Goal: Task Accomplishment & Management: Complete application form

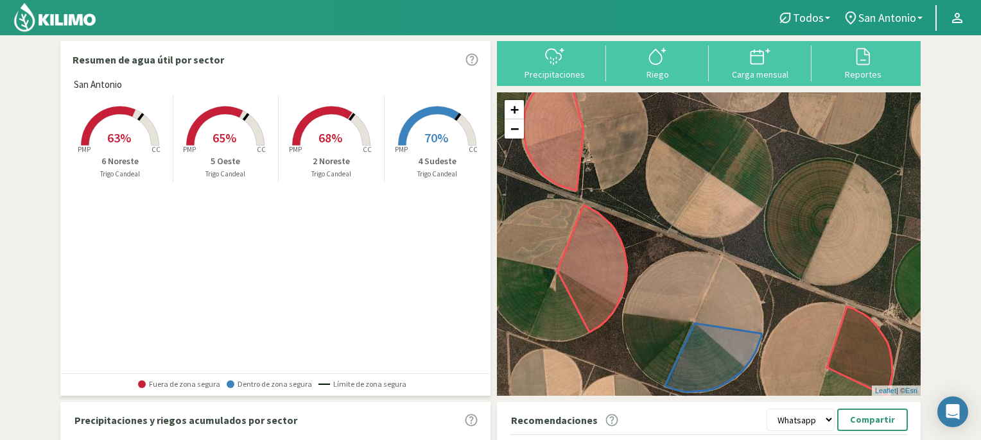
click at [334, 130] on span "68%" at bounding box center [330, 138] width 24 height 16
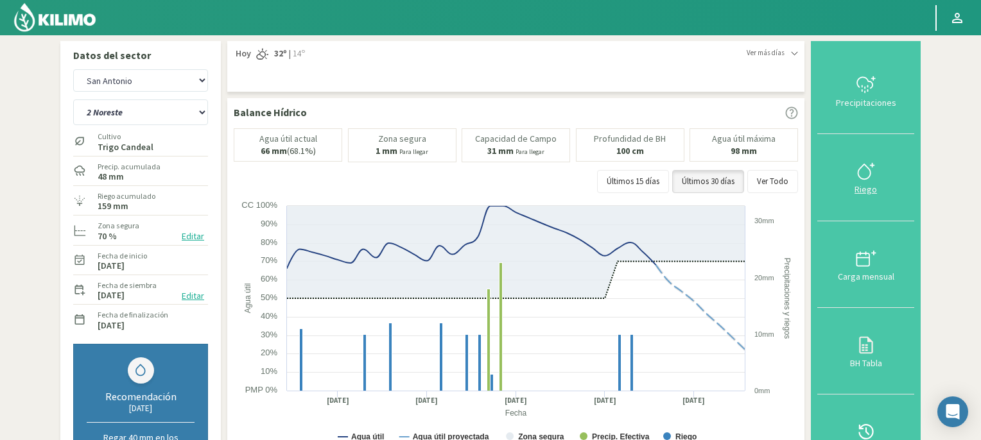
click at [858, 169] on icon at bounding box center [866, 171] width 21 height 21
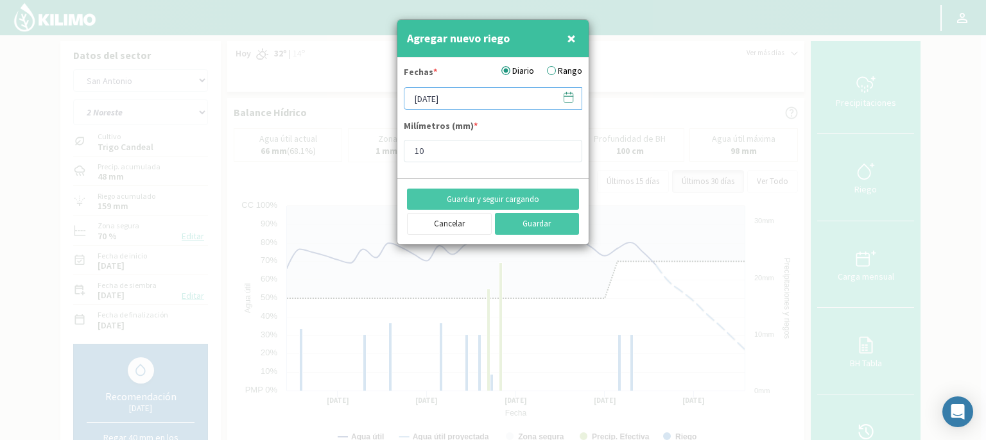
click at [479, 96] on input "[DATE]" at bounding box center [493, 98] width 178 height 22
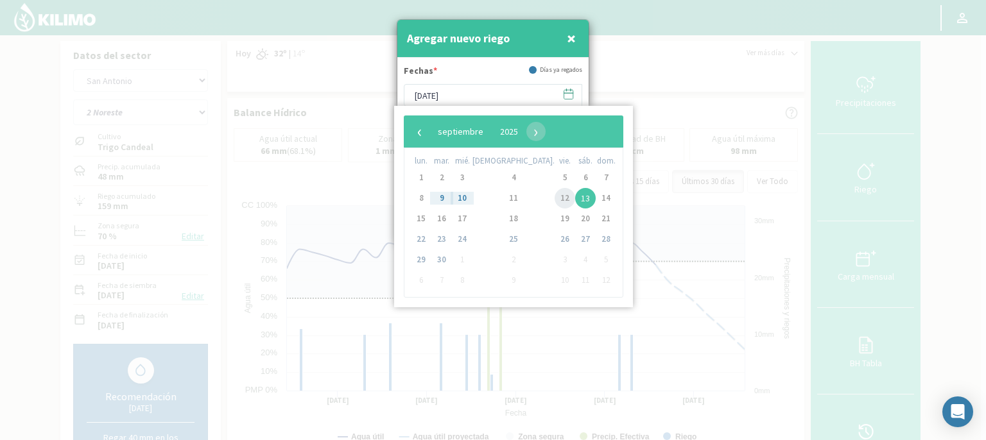
click at [555, 198] on span "12" at bounding box center [565, 198] width 21 height 21
type input "[DATE]"
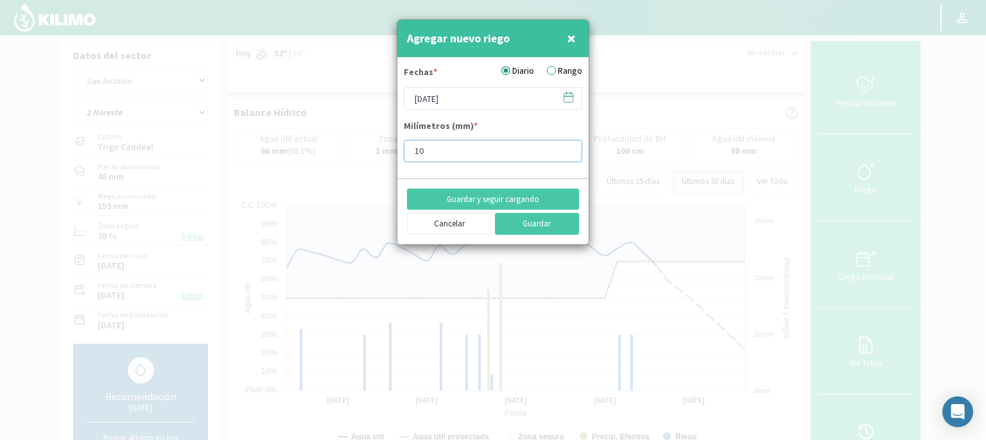
click at [440, 152] on input "10" at bounding box center [493, 151] width 178 height 22
type input "15"
click at [532, 223] on button "Guardar" at bounding box center [537, 224] width 85 height 22
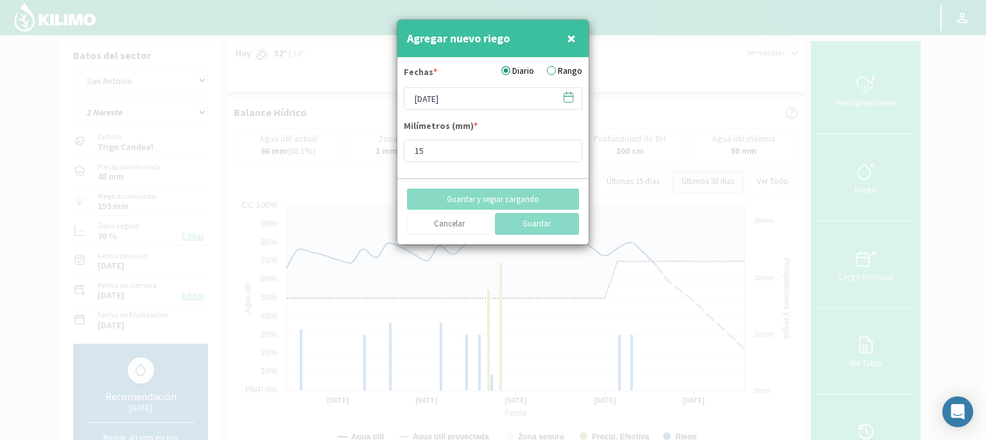
type input "[DATE]"
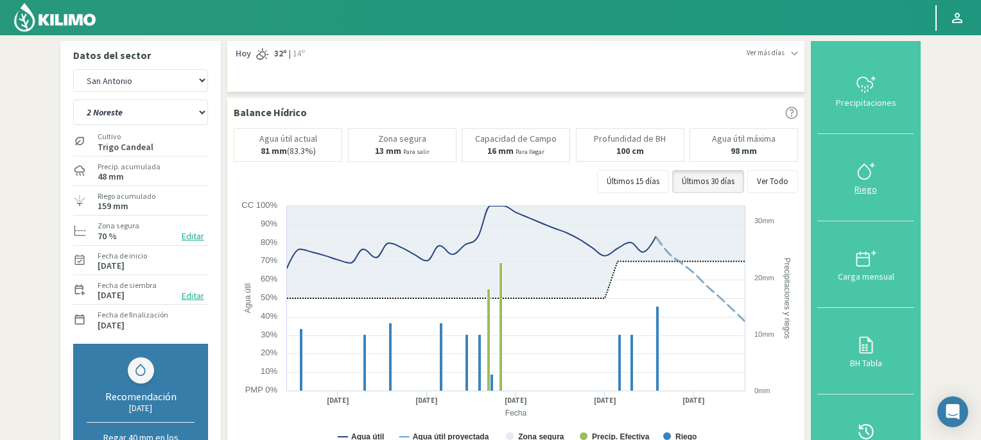
click at [865, 173] on icon at bounding box center [866, 171] width 21 height 21
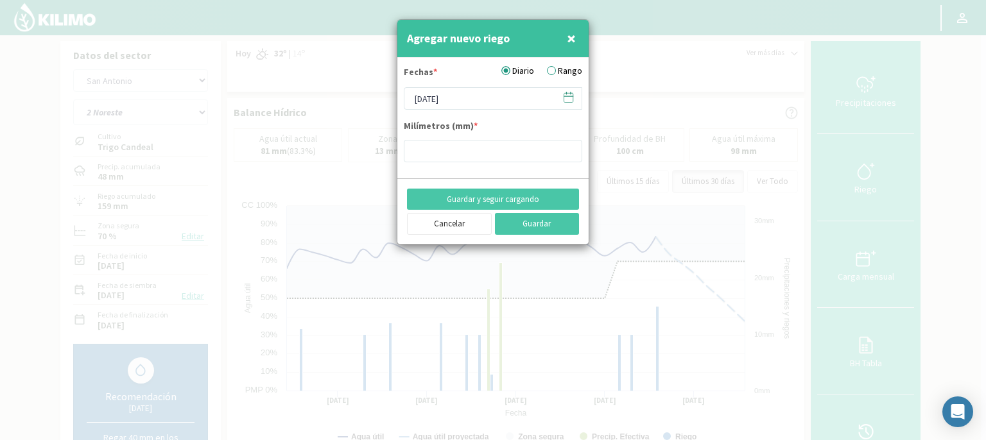
type input "15"
click at [501, 99] on input "[DATE]" at bounding box center [493, 98] width 178 height 22
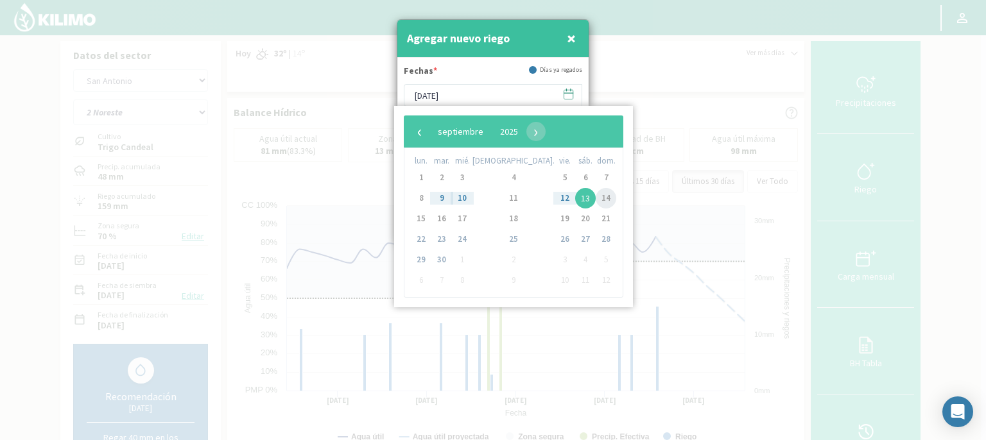
click at [596, 198] on span "14" at bounding box center [606, 198] width 21 height 21
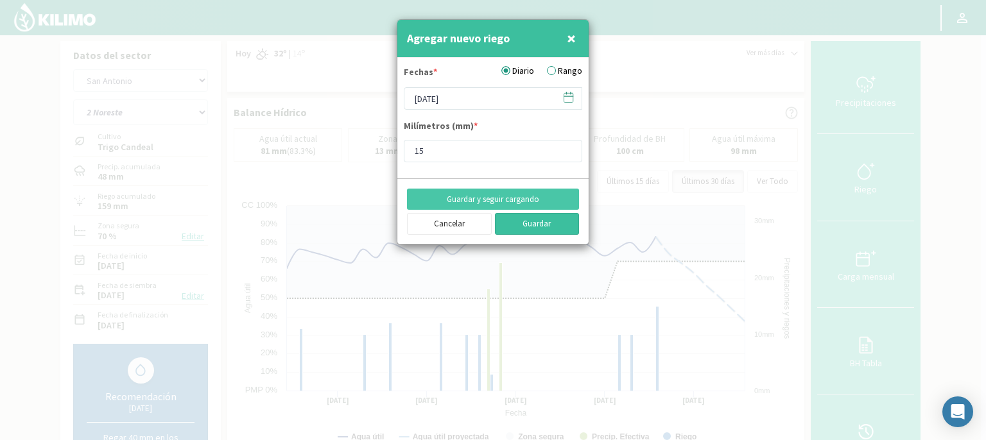
click at [537, 226] on button "Guardar" at bounding box center [537, 224] width 85 height 22
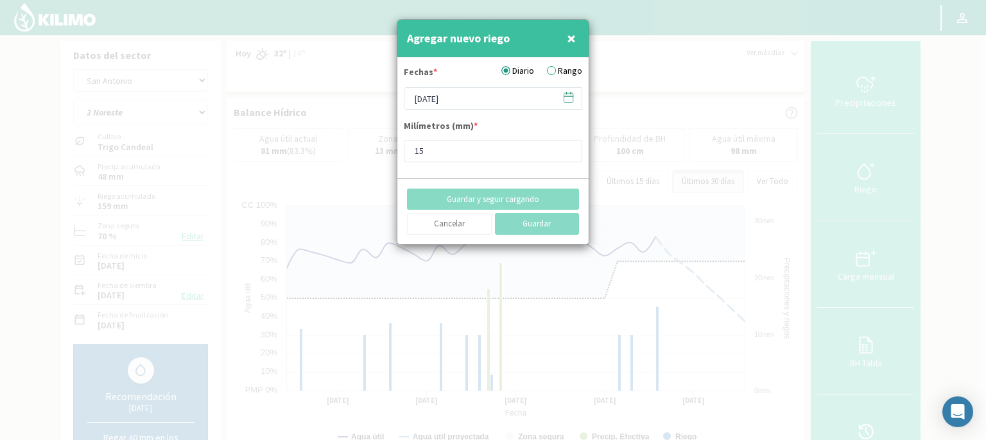
type input "[DATE]"
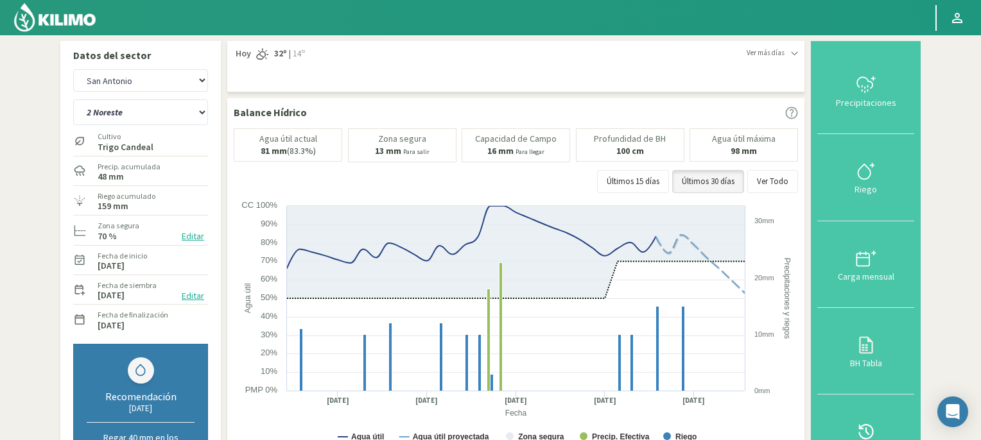
scroll to position [385, 0]
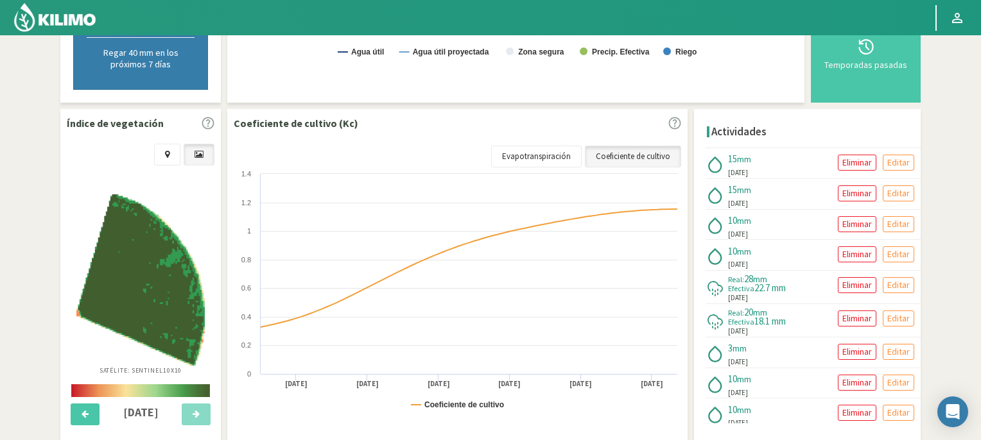
click at [978, 94] on section "Datos del sector [GEOGRAPHIC_DATA][PERSON_NAME][PERSON_NAME] 2 Noreste 4 Sudest…" at bounding box center [490, 58] width 981 height 817
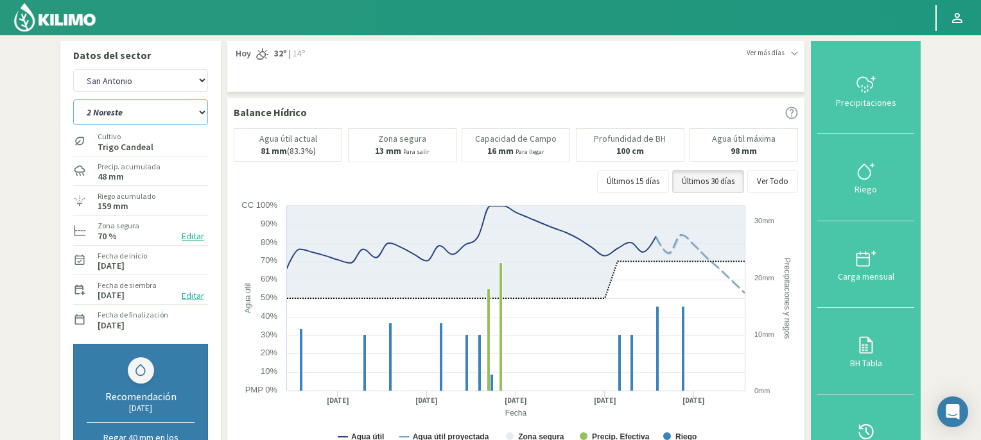
click at [203, 115] on select "2 Noreste 4 Sudeste 5 Oeste 6 Noreste" at bounding box center [140, 113] width 135 height 26
select select "1: Object"
click at [73, 100] on select "2 Noreste 4 Sudeste 5 Oeste 6 Noreste" at bounding box center [140, 113] width 135 height 26
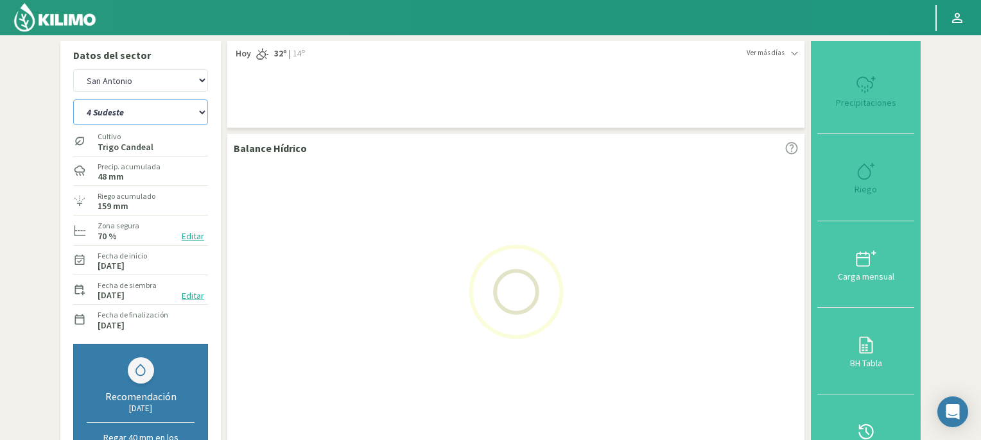
select select "2: Object"
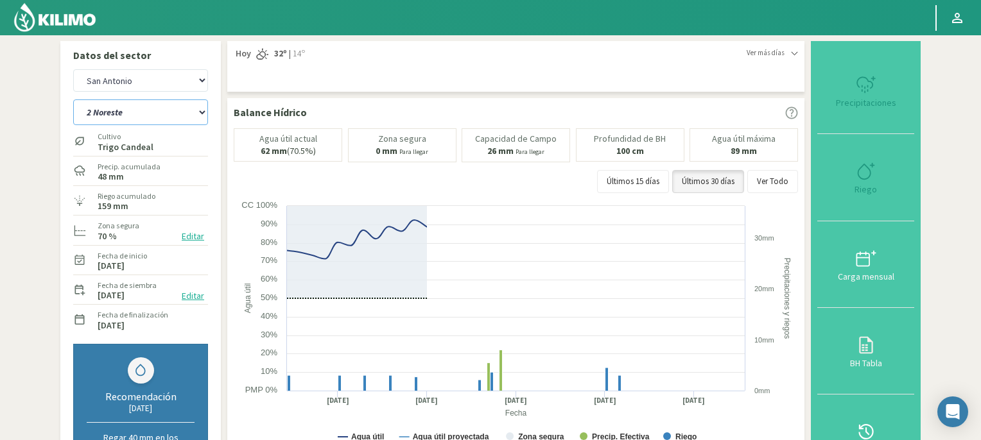
select select "5: Object"
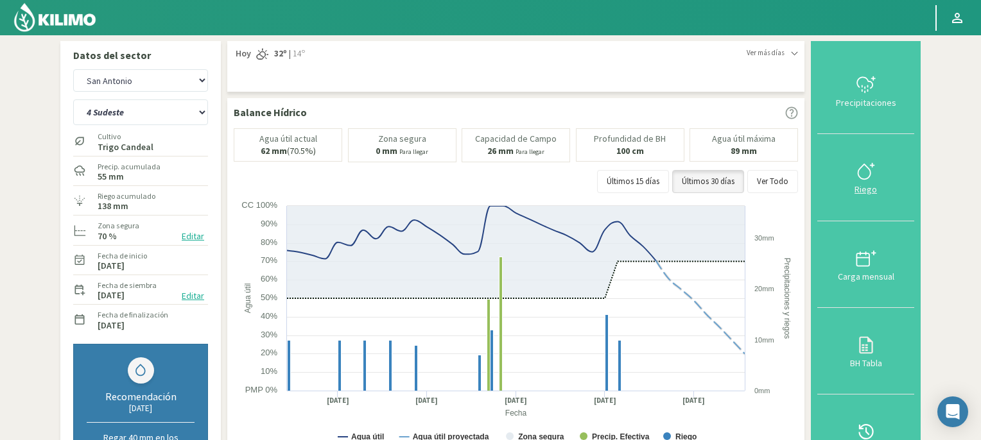
click at [866, 173] on icon at bounding box center [866, 171] width 21 height 21
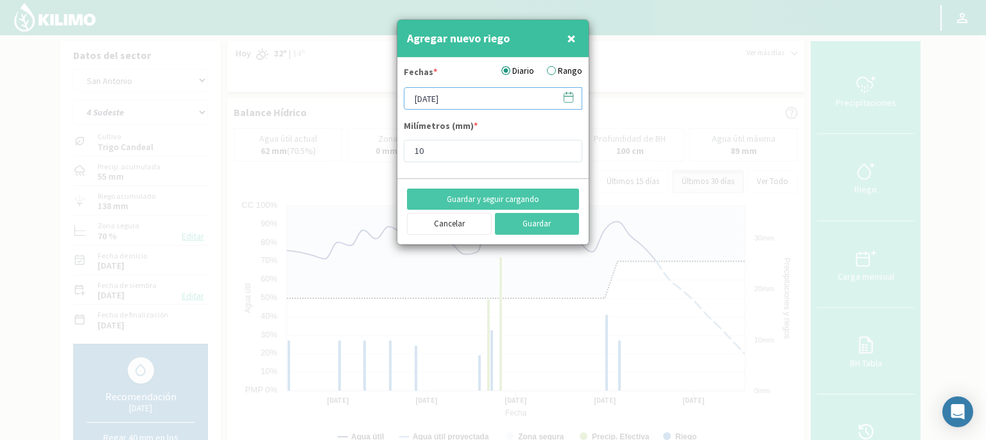
click at [480, 96] on input "[DATE]" at bounding box center [493, 98] width 178 height 22
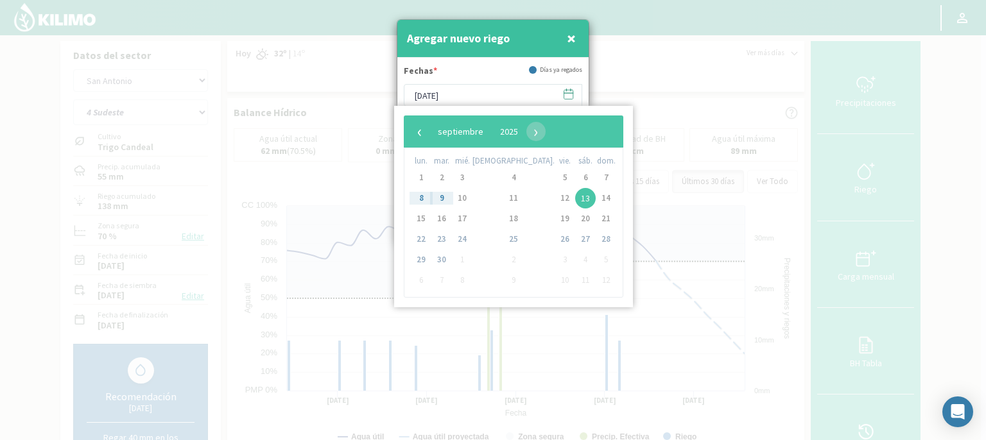
click at [575, 199] on span "13" at bounding box center [585, 198] width 21 height 21
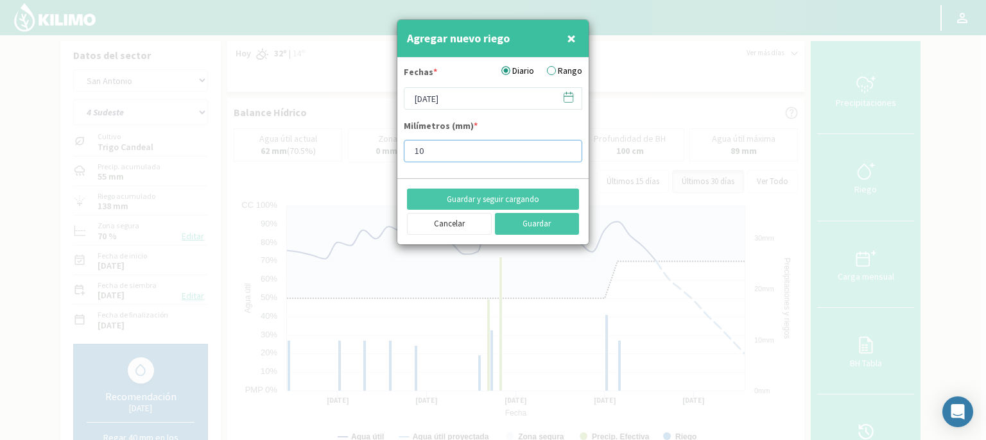
click at [443, 154] on input "10" at bounding box center [493, 151] width 178 height 22
type input "15"
click at [508, 221] on button "Guardar" at bounding box center [537, 224] width 85 height 22
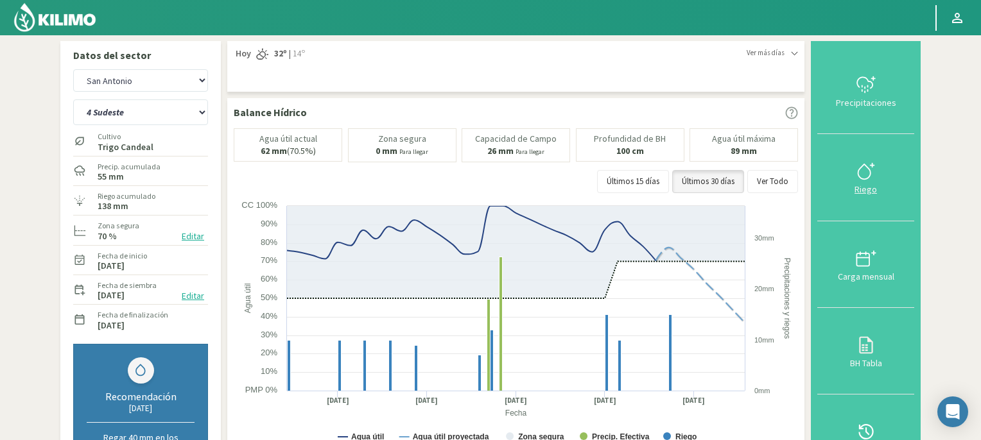
click at [870, 169] on icon at bounding box center [866, 171] width 21 height 21
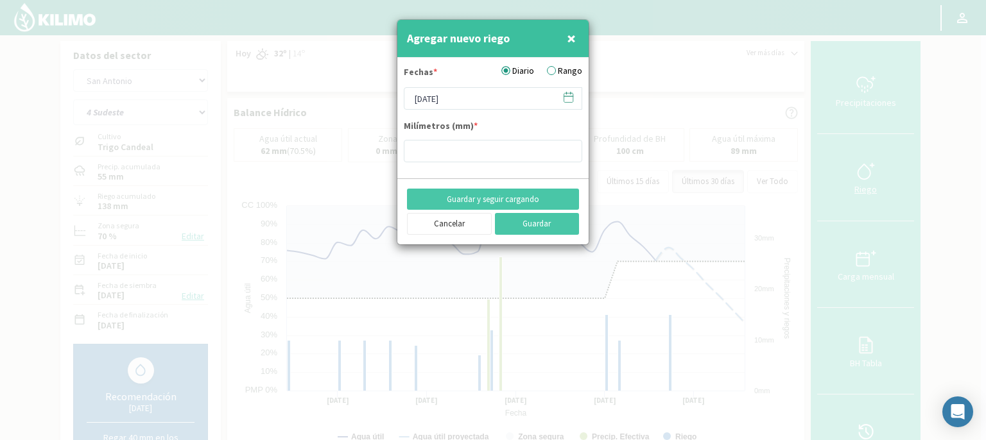
type input "15"
click at [519, 97] on input "[DATE]" at bounding box center [493, 98] width 178 height 22
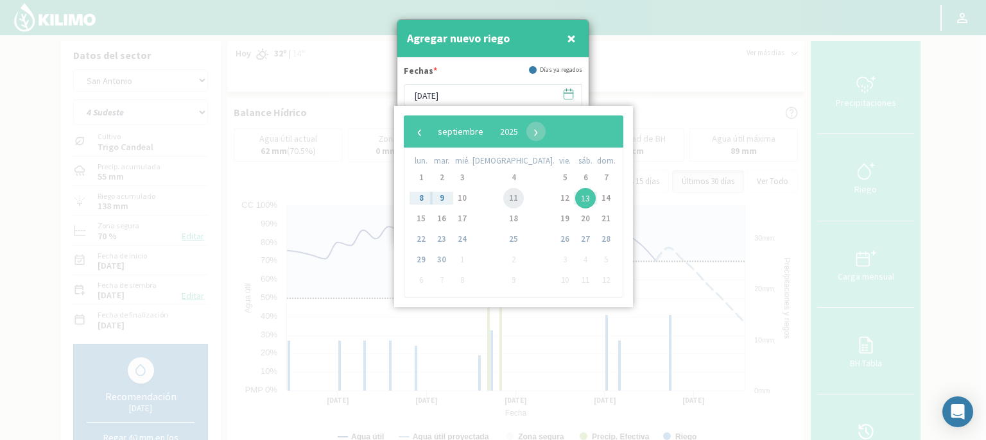
click at [503, 201] on span "11" at bounding box center [513, 198] width 21 height 21
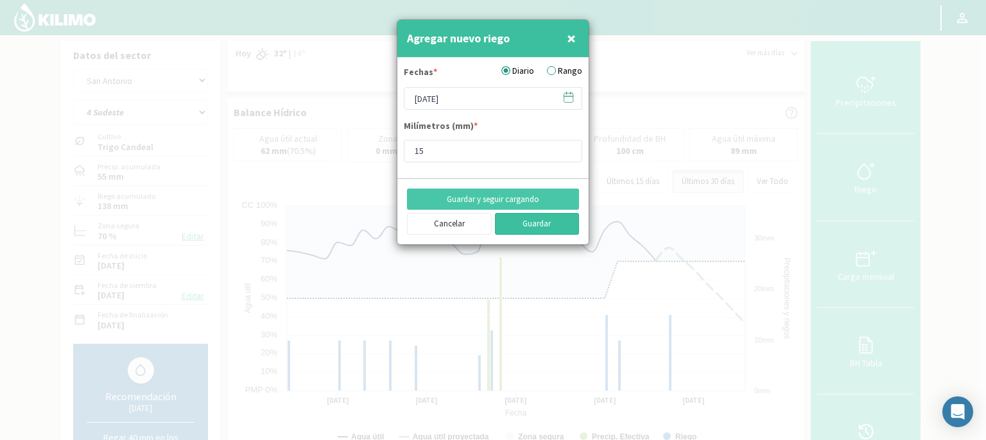
click at [523, 227] on button "Guardar" at bounding box center [537, 224] width 85 height 22
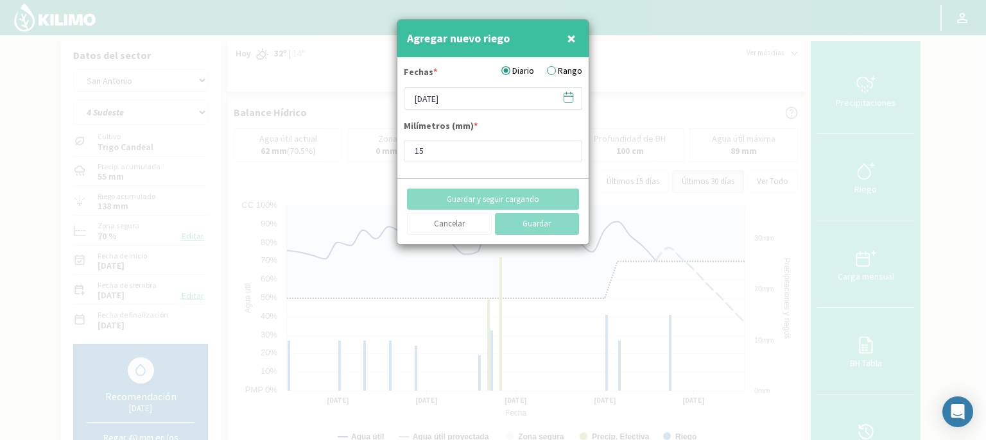
type input "[DATE]"
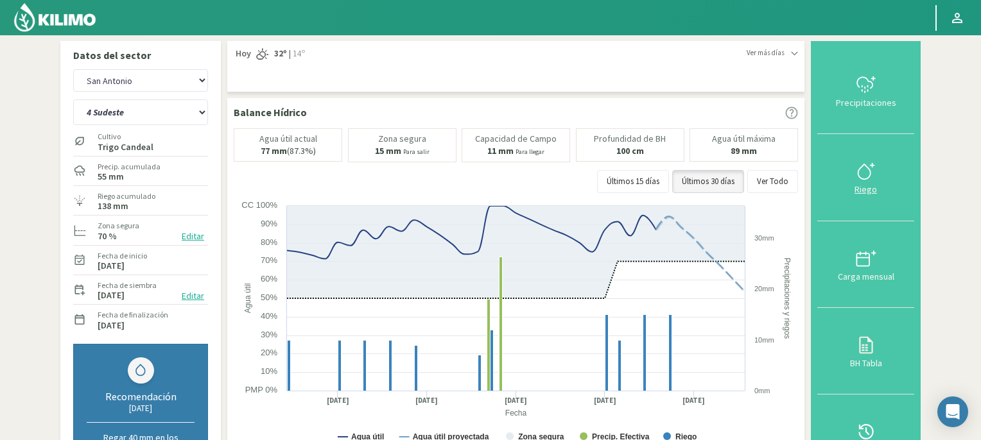
click at [865, 168] on icon at bounding box center [866, 171] width 21 height 21
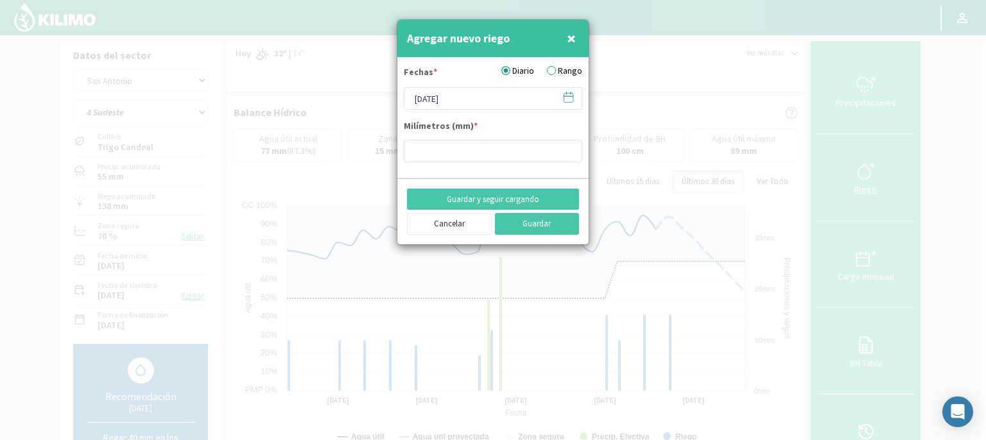
type input "15"
click at [498, 98] on input "[DATE]" at bounding box center [493, 98] width 178 height 22
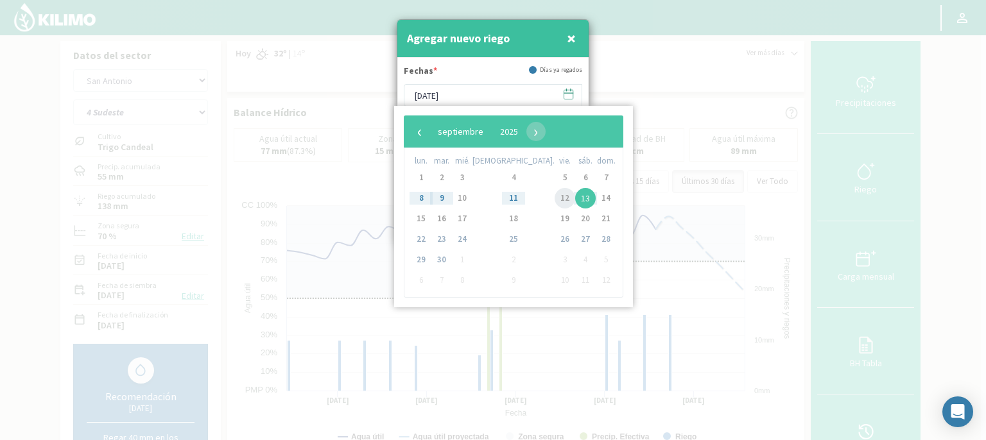
click at [555, 202] on span "12" at bounding box center [565, 198] width 21 height 21
type input "[DATE]"
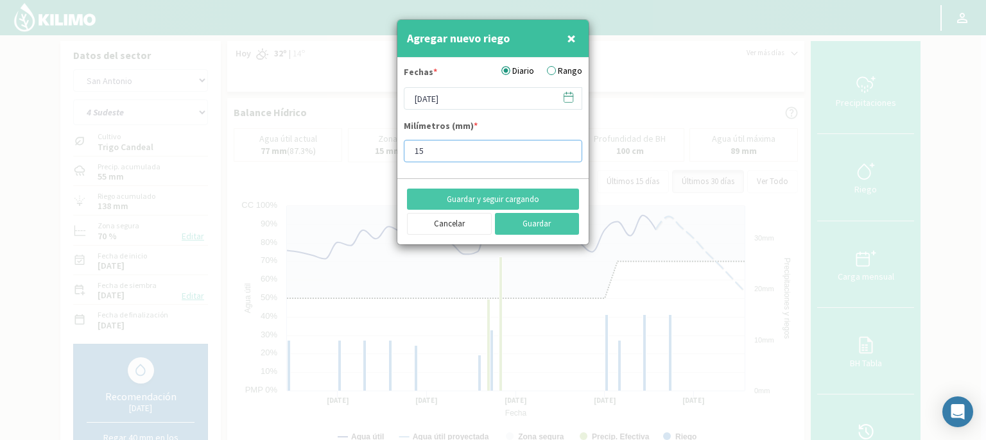
click at [436, 150] on input "15" at bounding box center [493, 151] width 178 height 22
type input "10"
click at [539, 225] on button "Guardar" at bounding box center [537, 224] width 85 height 22
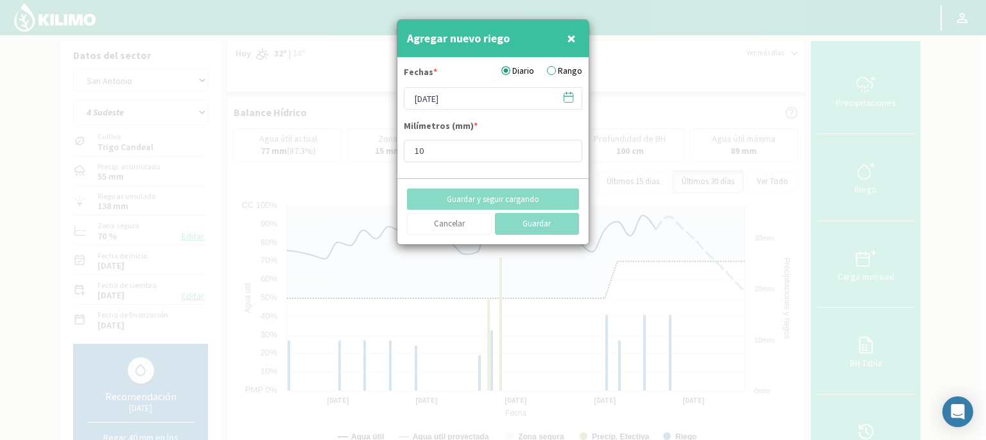
type input "[DATE]"
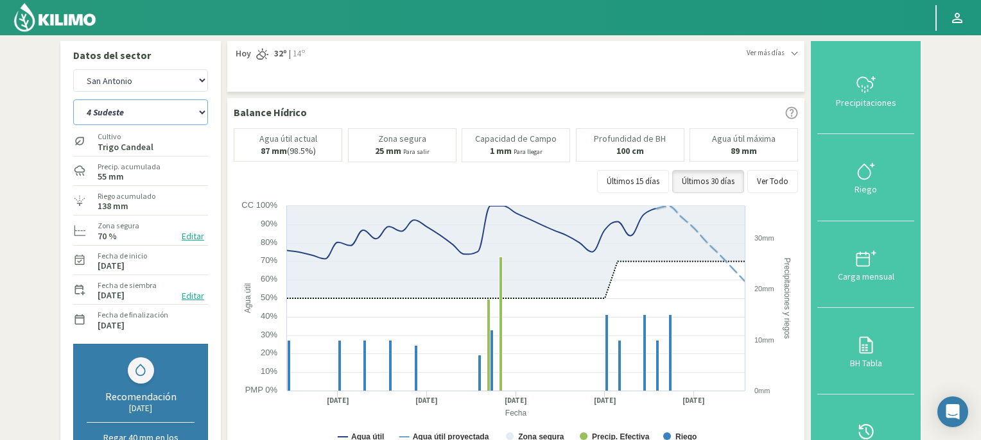
click at [204, 113] on select "2 Noreste 4 Sudeste 5 Oeste 6 Noreste" at bounding box center [140, 113] width 135 height 26
select select "6: Object"
click at [73, 100] on select "2 Noreste 4 Sudeste 5 Oeste 6 Noreste" at bounding box center [140, 113] width 135 height 26
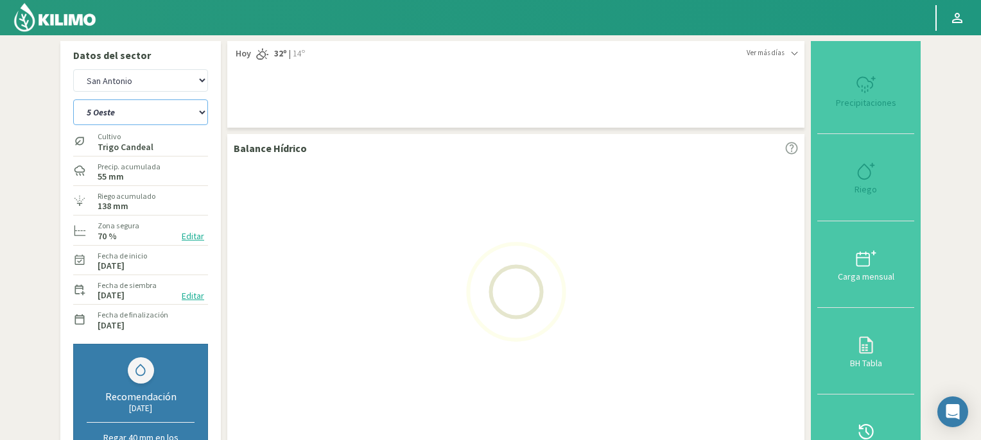
select select "4: Object"
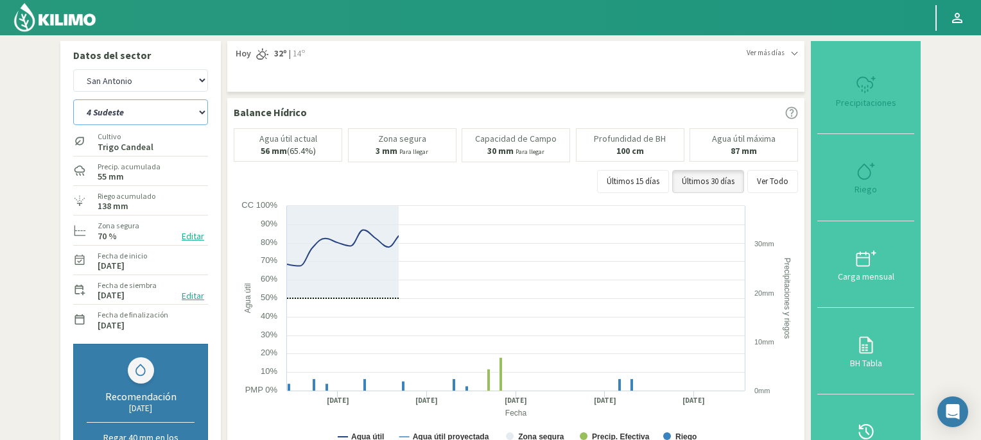
select select "10: Object"
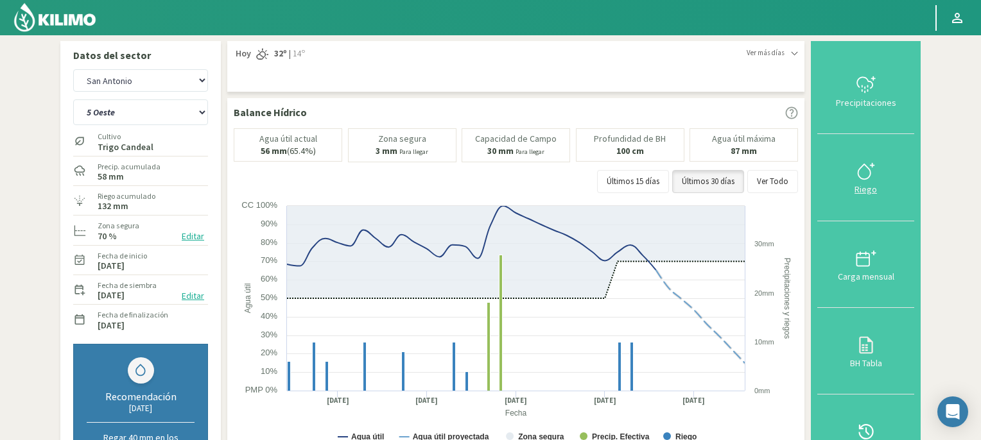
click at [873, 171] on icon at bounding box center [866, 171] width 21 height 21
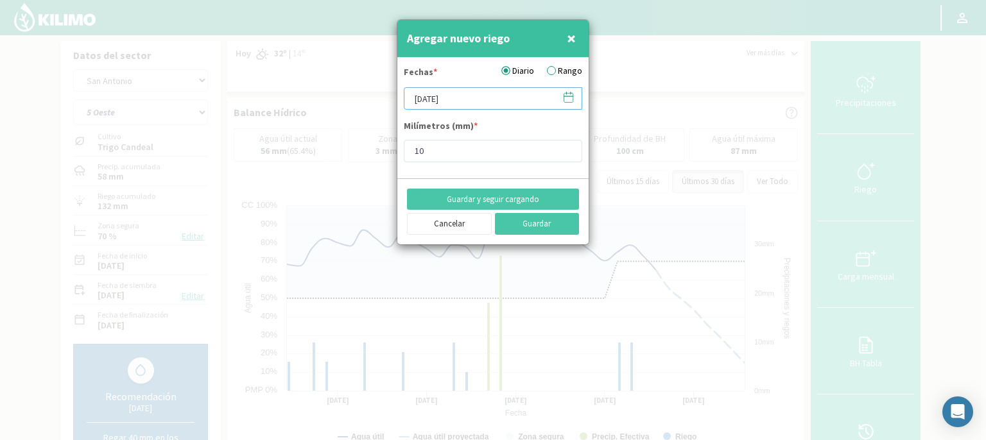
click at [512, 91] on input "[DATE]" at bounding box center [493, 98] width 178 height 22
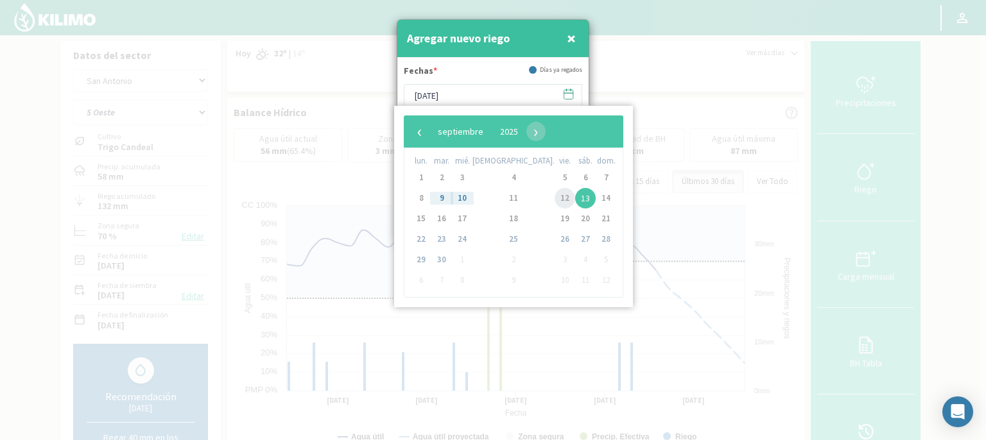
click at [555, 200] on span "12" at bounding box center [565, 198] width 21 height 21
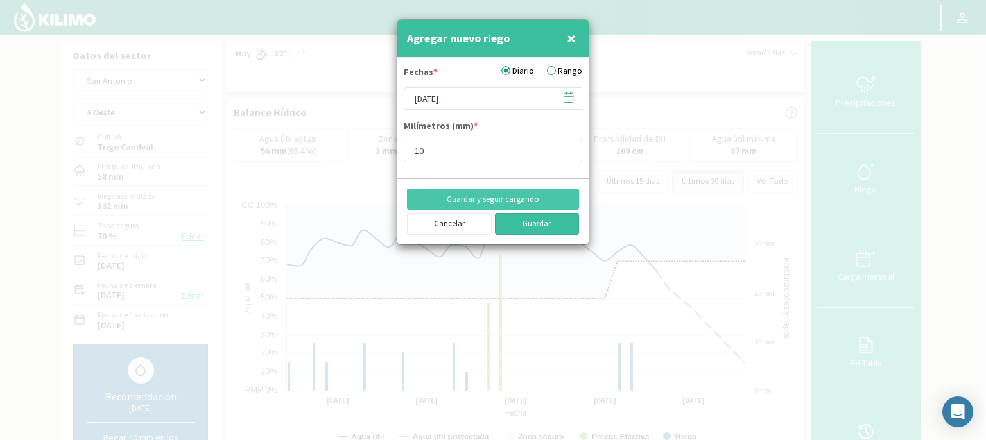
click at [531, 221] on button "Guardar" at bounding box center [537, 224] width 85 height 22
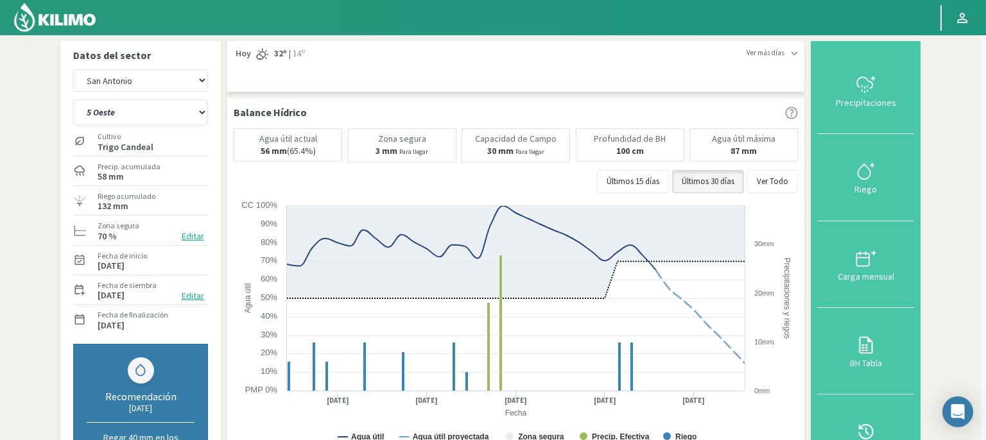
type input "[DATE]"
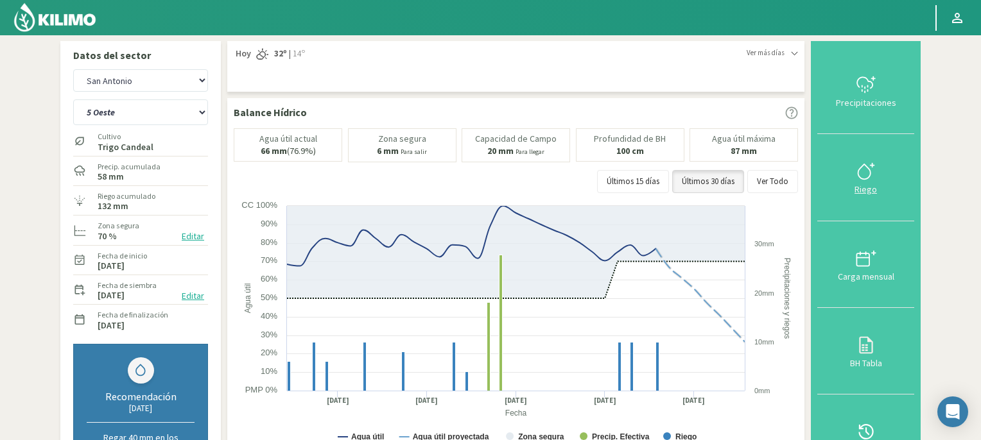
click at [862, 169] on icon at bounding box center [866, 171] width 21 height 21
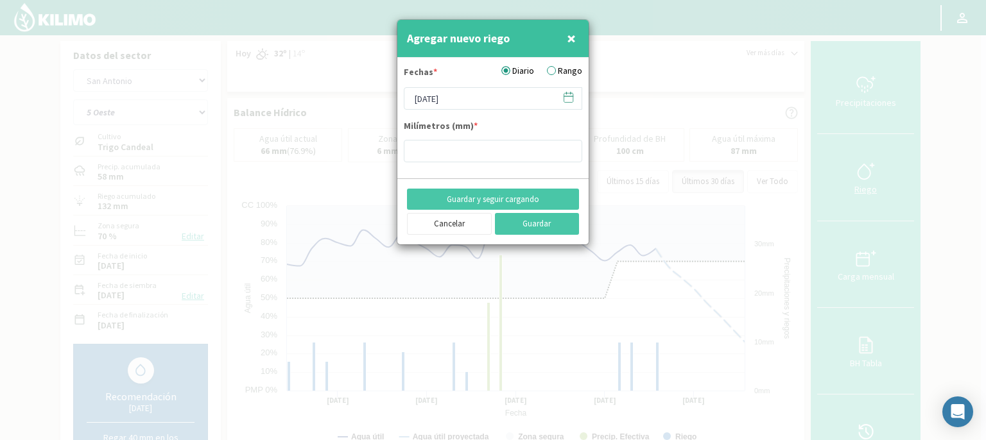
type input "10"
click at [539, 223] on button "Guardar" at bounding box center [537, 224] width 85 height 22
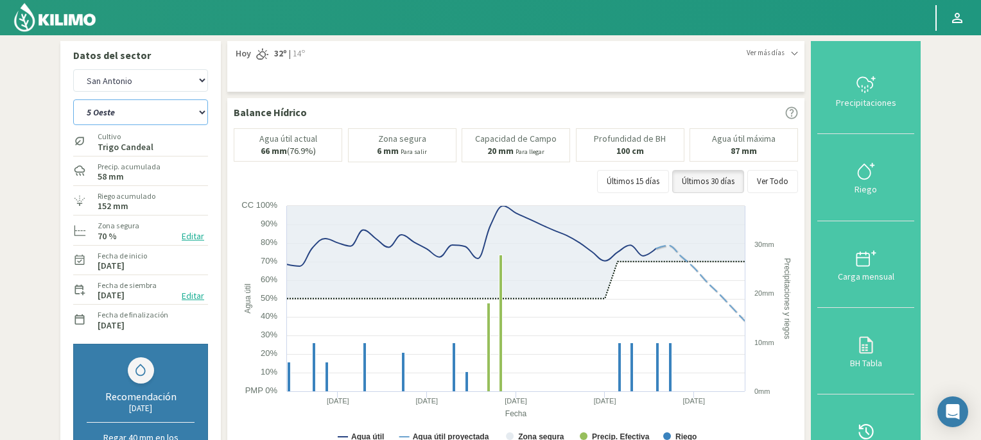
click at [203, 111] on select "2 Noreste 4 Sudeste 5 Oeste 6 Noreste" at bounding box center [140, 113] width 135 height 26
select select "3: Object"
click at [73, 100] on select "2 Noreste 4 Sudeste 5 Oeste 6 Noreste" at bounding box center [140, 113] width 135 height 26
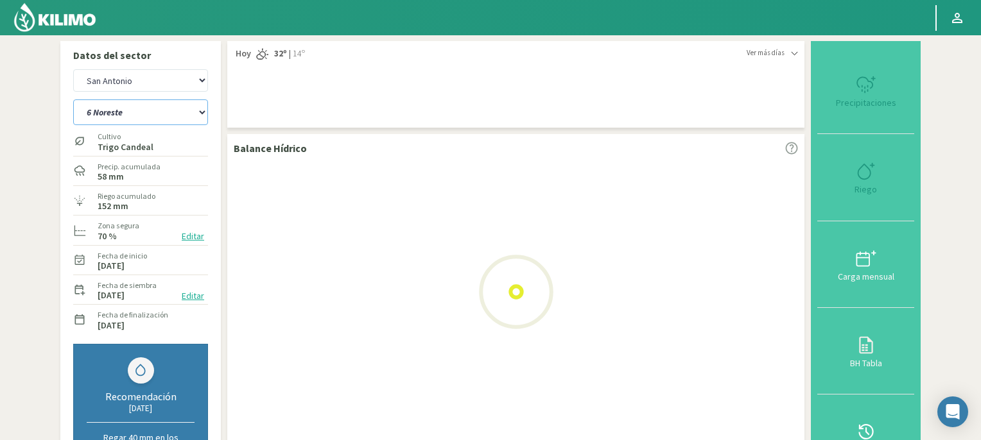
select select "2: Object"
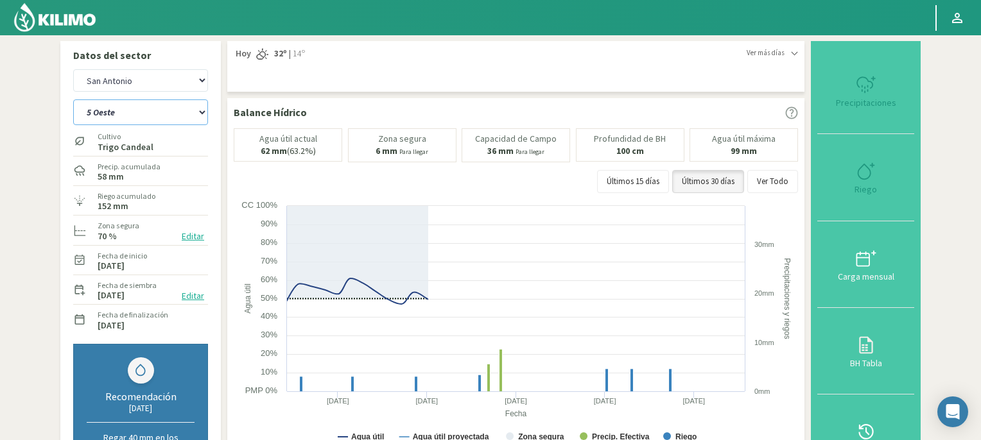
select select "7: Object"
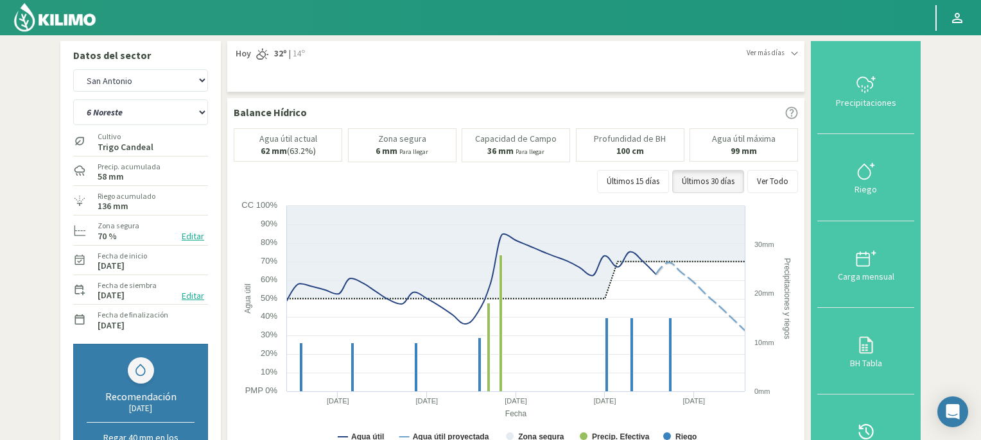
click at [72, 18] on img at bounding box center [55, 17] width 84 height 31
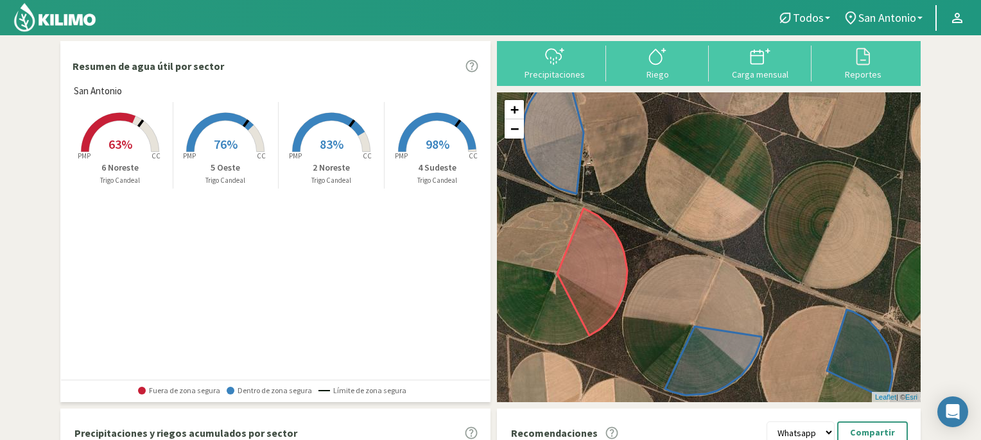
click at [121, 121] on icon at bounding box center [120, 132] width 78 height 39
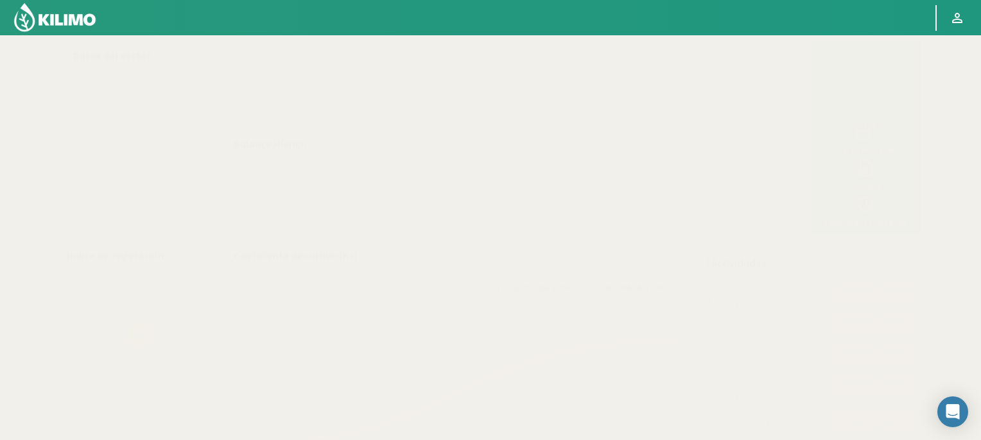
select select "3: Object"
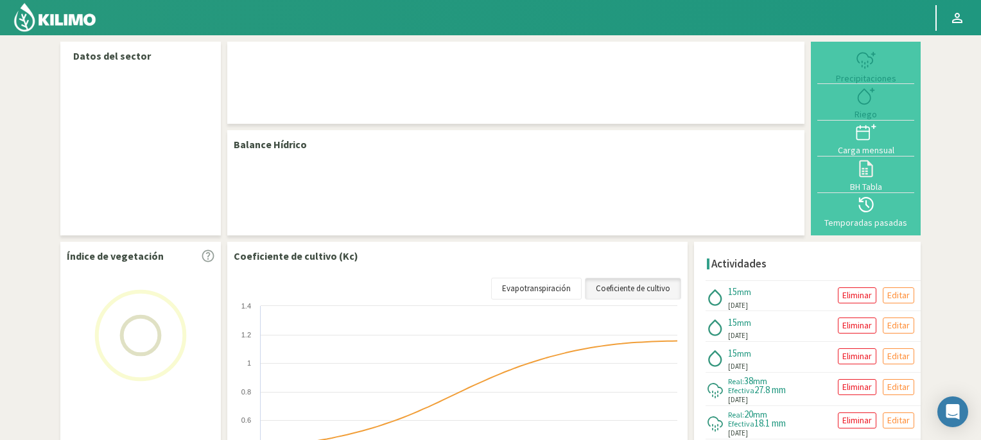
select select "3: Object"
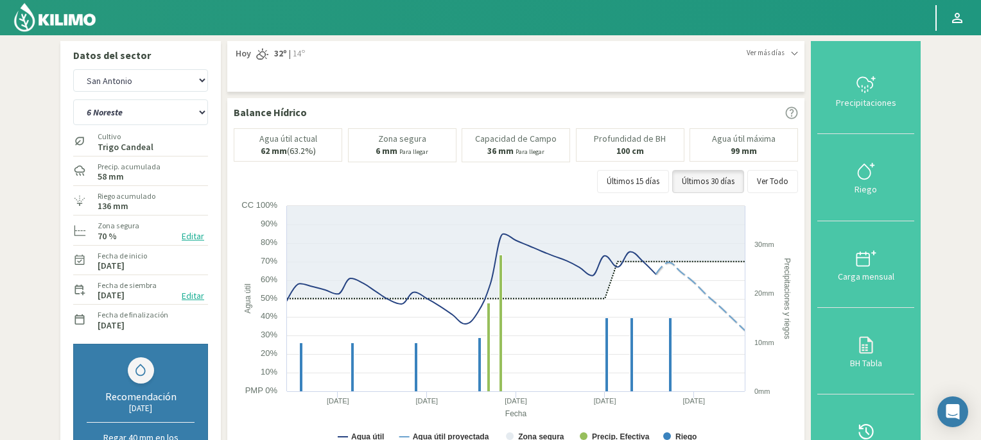
click at [58, 17] on img at bounding box center [55, 17] width 84 height 31
